Goal: Information Seeking & Learning: Learn about a topic

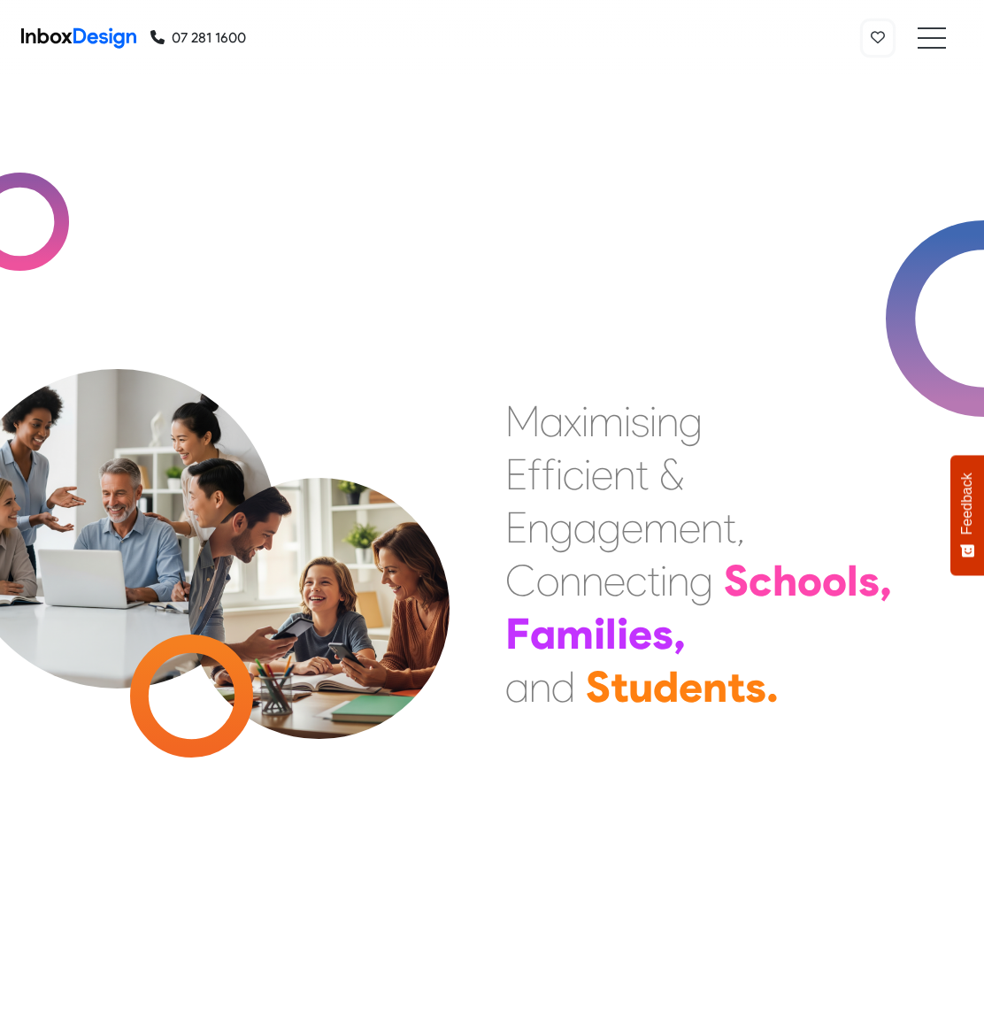
click at [878, 38] on icon at bounding box center [878, 37] width 14 height 14
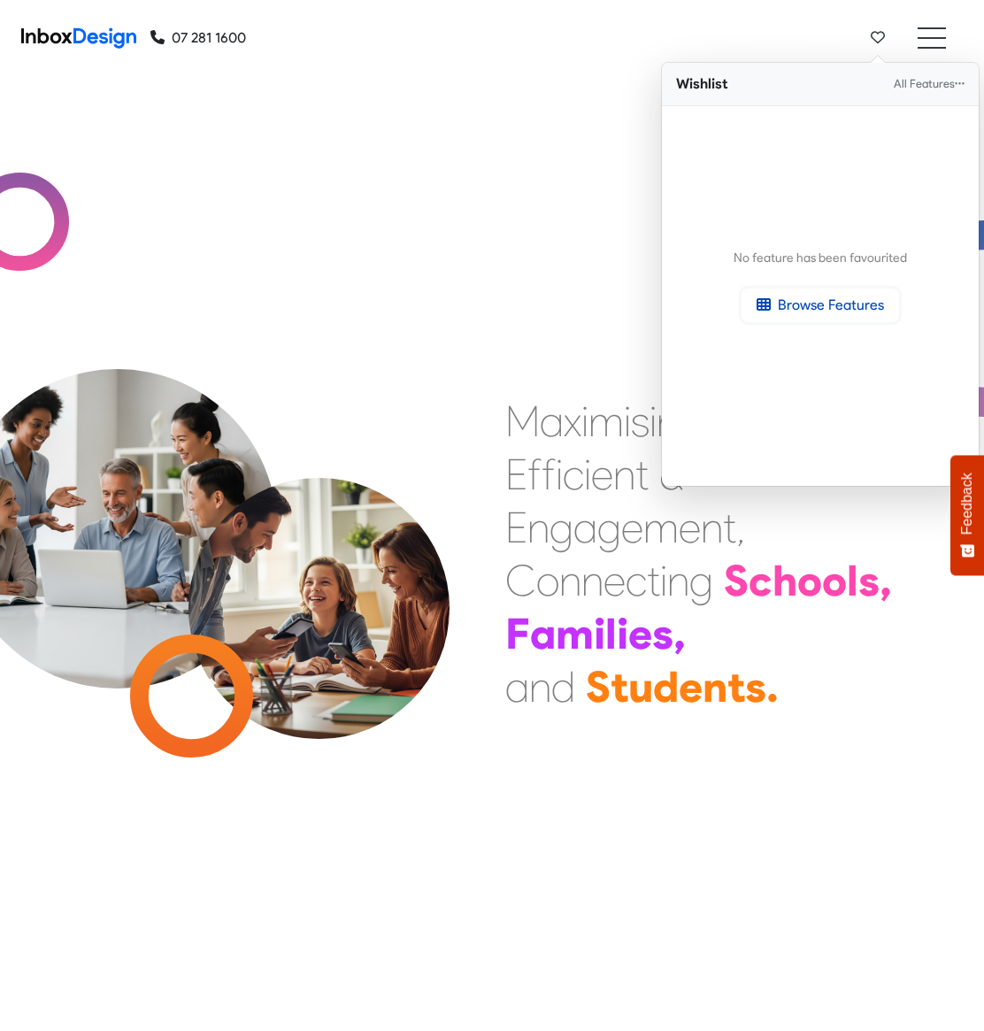
click at [821, 305] on span "Browse Features" at bounding box center [831, 305] width 106 height 17
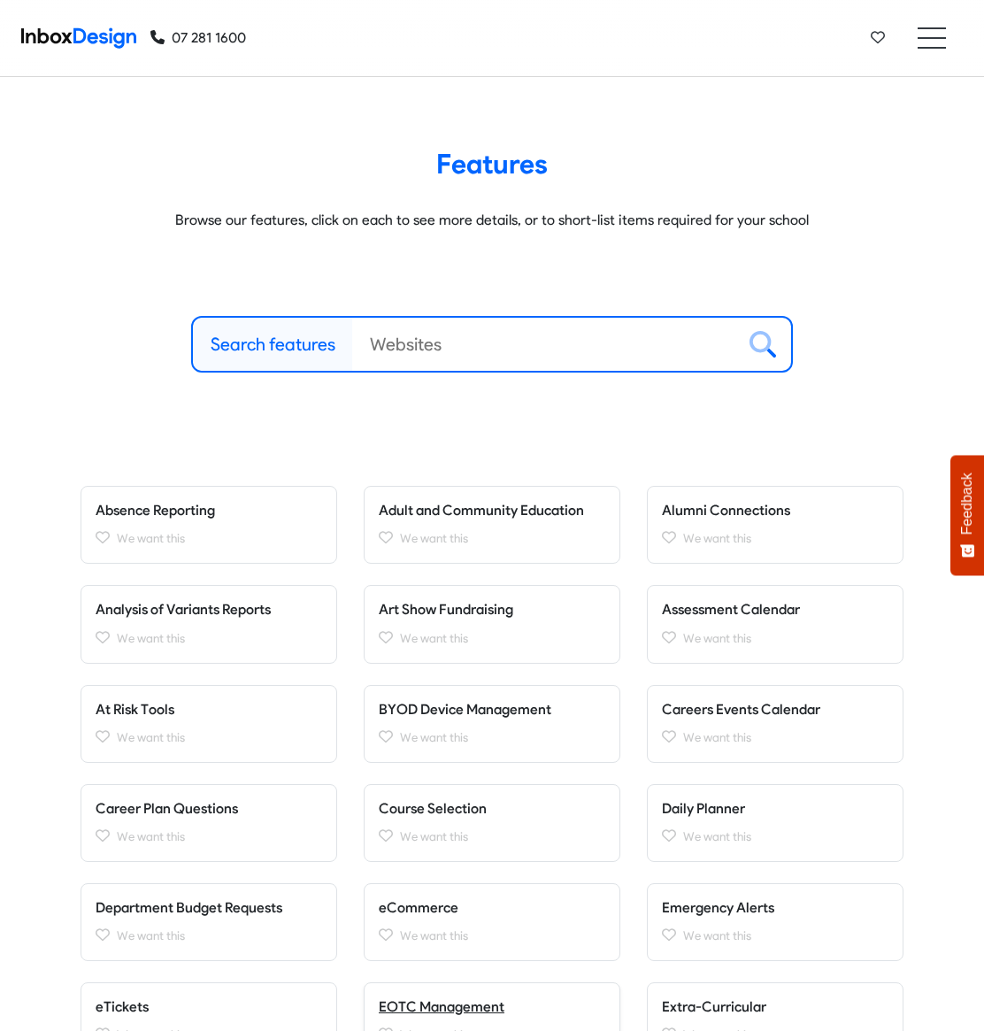
click at [441, 1006] on span "EOTC Management" at bounding box center [442, 1006] width 126 height 17
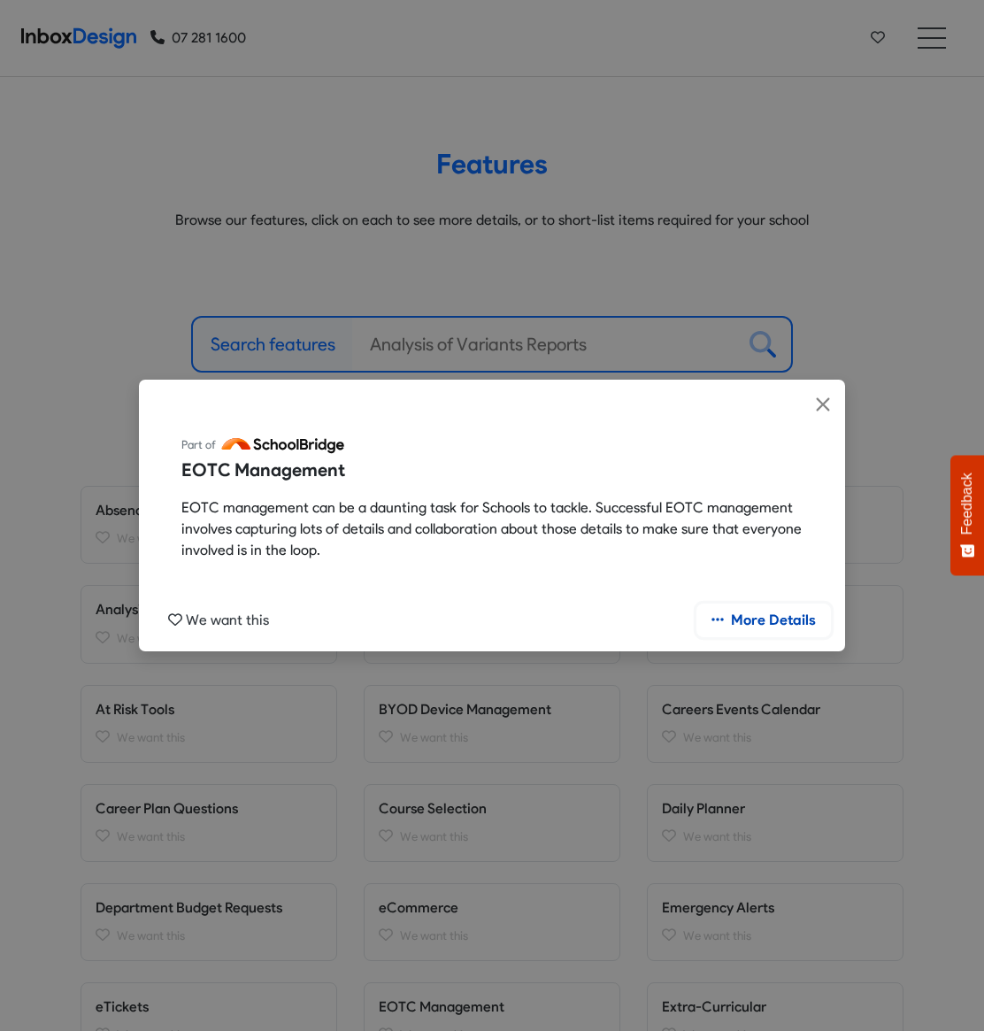
click at [764, 620] on span "More Details" at bounding box center [773, 620] width 85 height 17
